Goal: Task Accomplishment & Management: Use online tool/utility

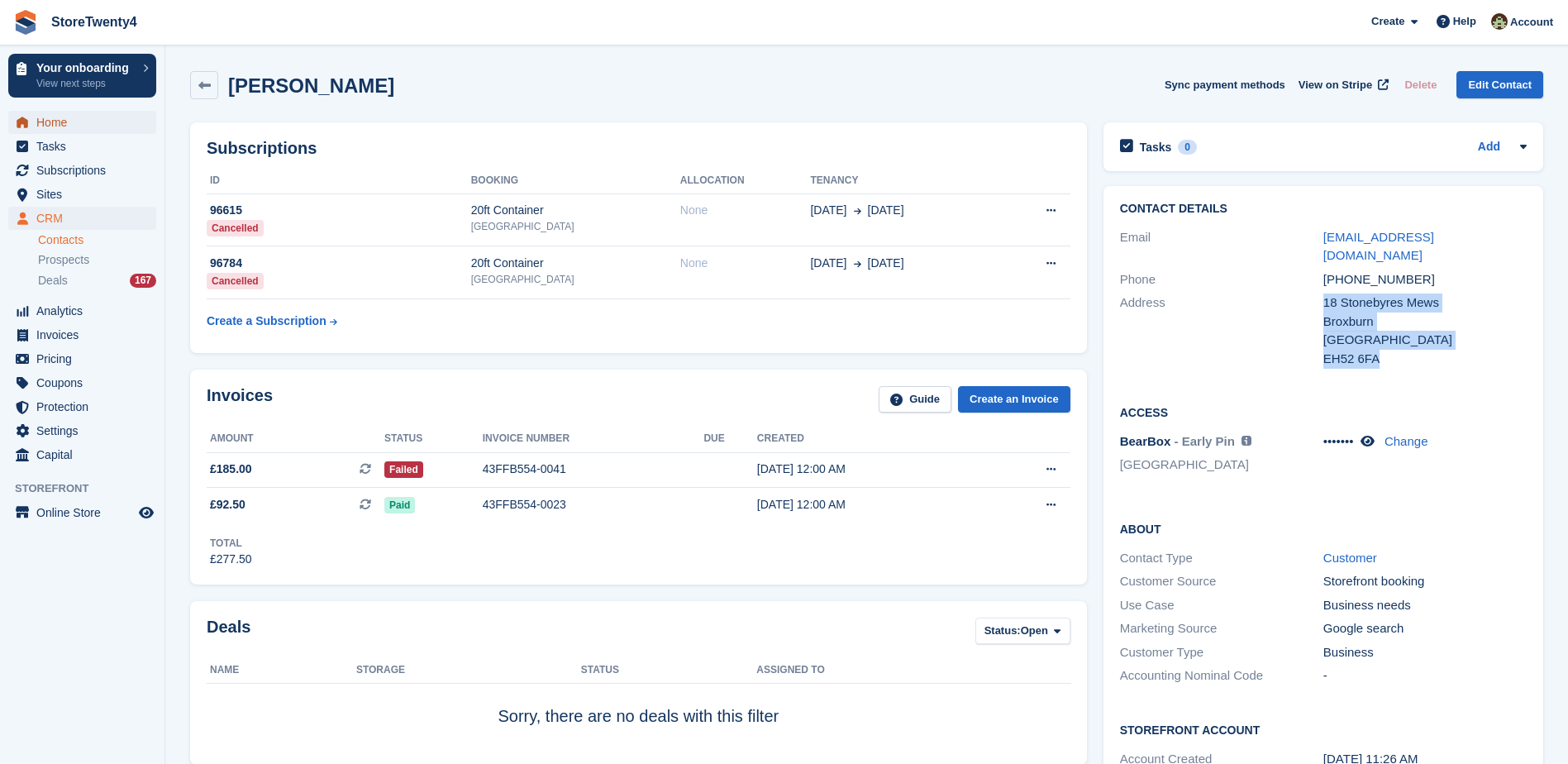
click at [62, 119] on span "Home" at bounding box center [86, 122] width 99 height 24
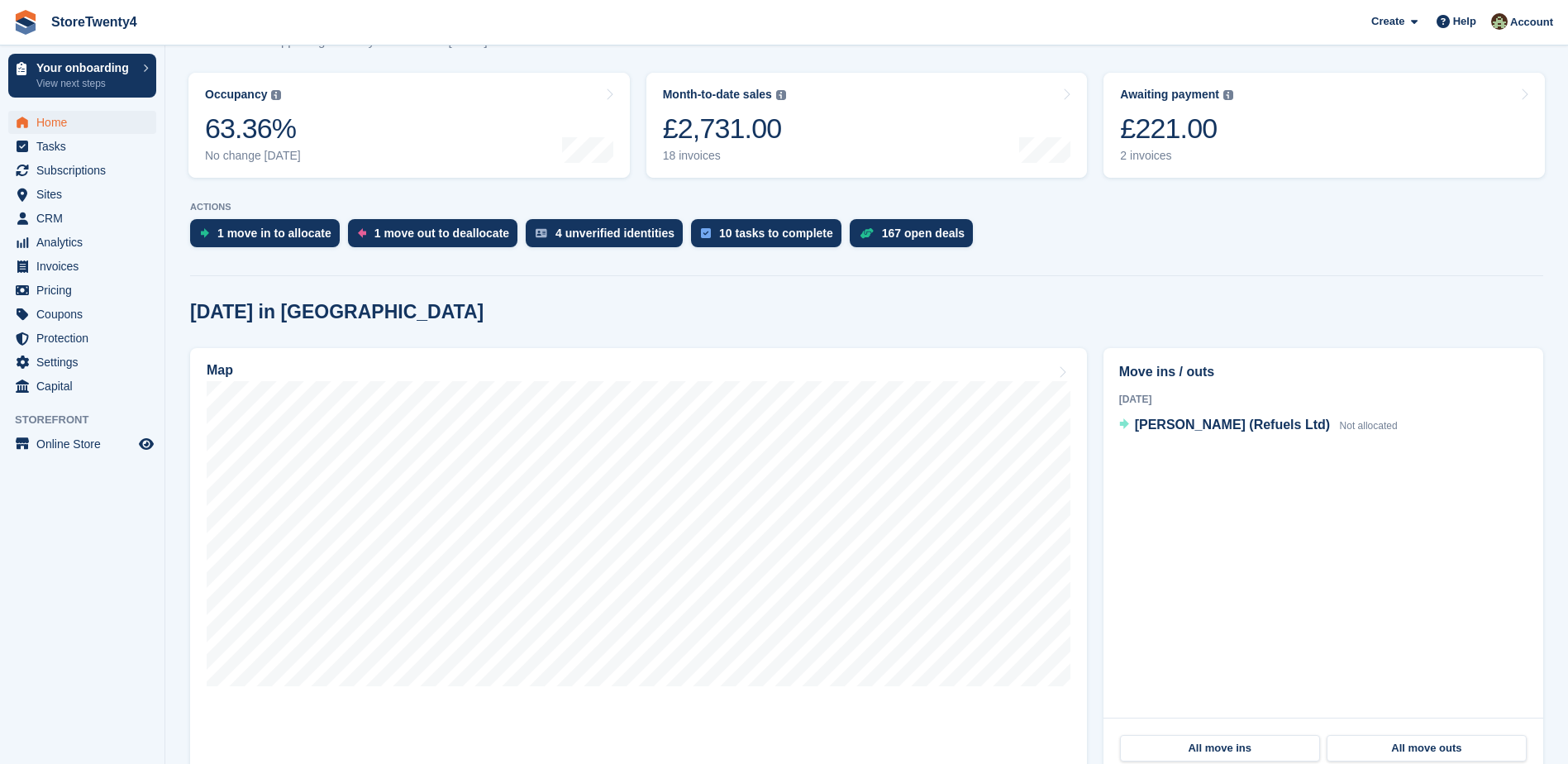
scroll to position [248, 0]
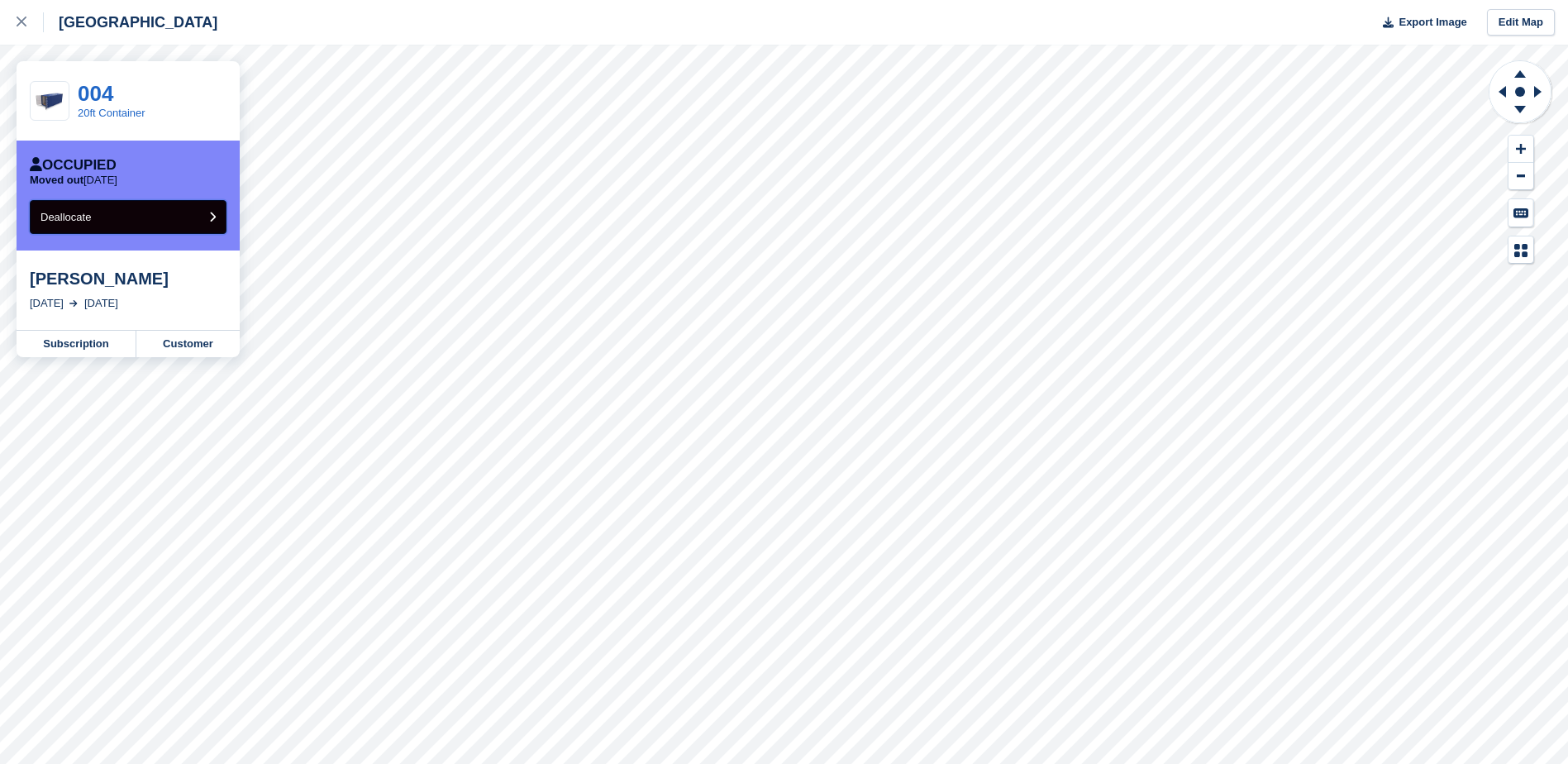
click at [158, 226] on button "Deallocate" at bounding box center [128, 216] width 197 height 34
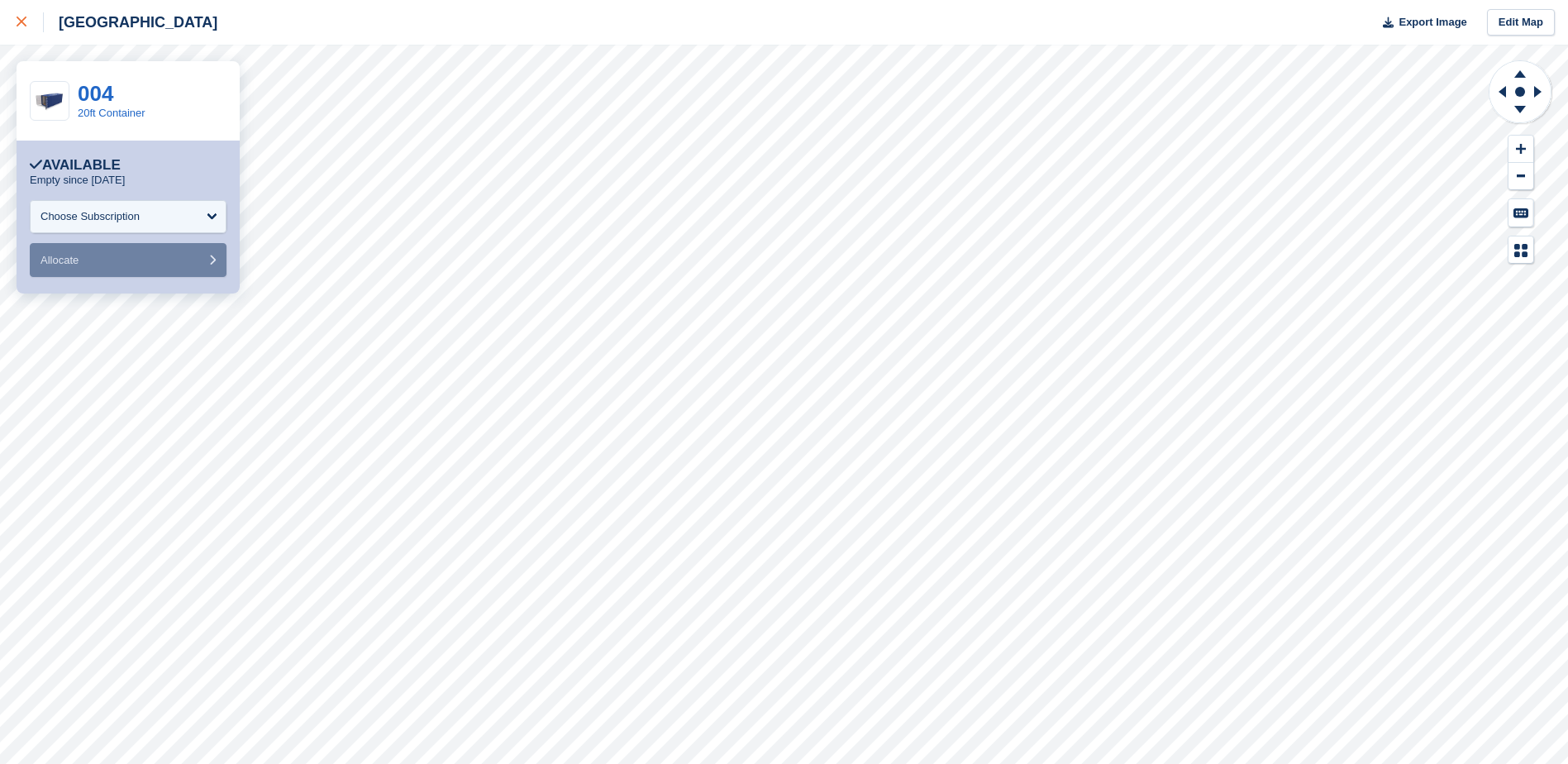
click at [18, 21] on icon at bounding box center [21, 21] width 10 height 10
